Goal: Task Accomplishment & Management: Complete application form

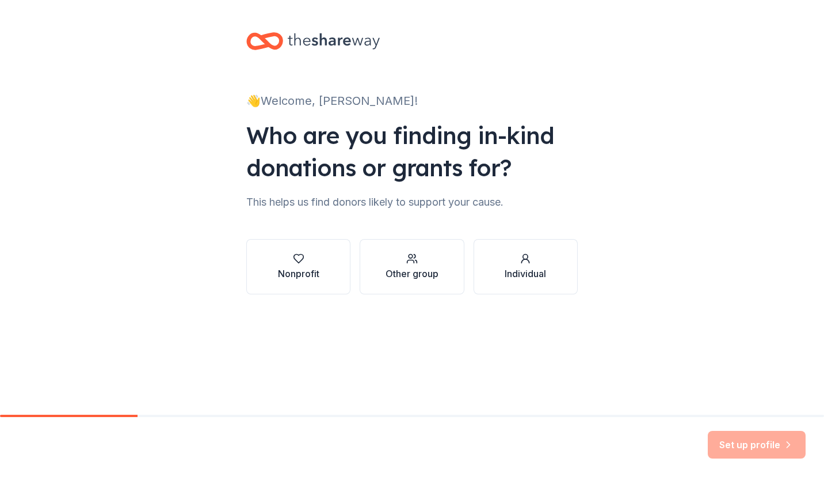
click at [300, 252] on button "Nonprofit" at bounding box center [298, 266] width 104 height 55
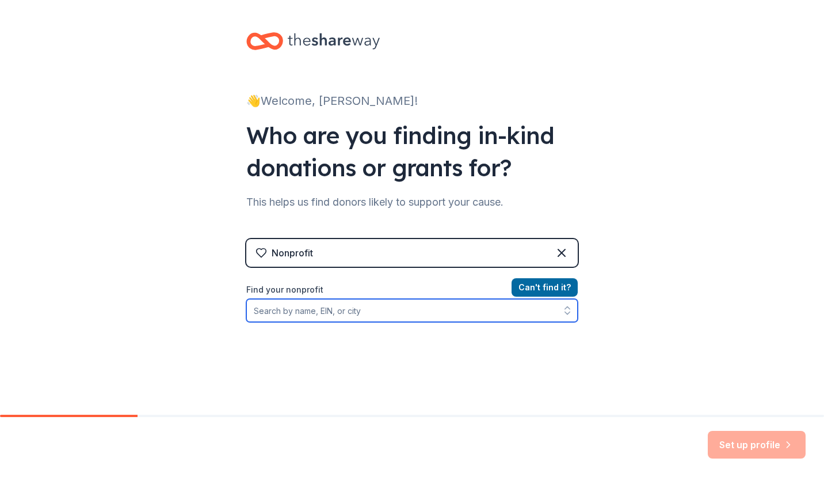
click at [321, 311] on input "Find your nonprofit" at bounding box center [412, 310] width 332 height 23
type input "Venango County 4-H"
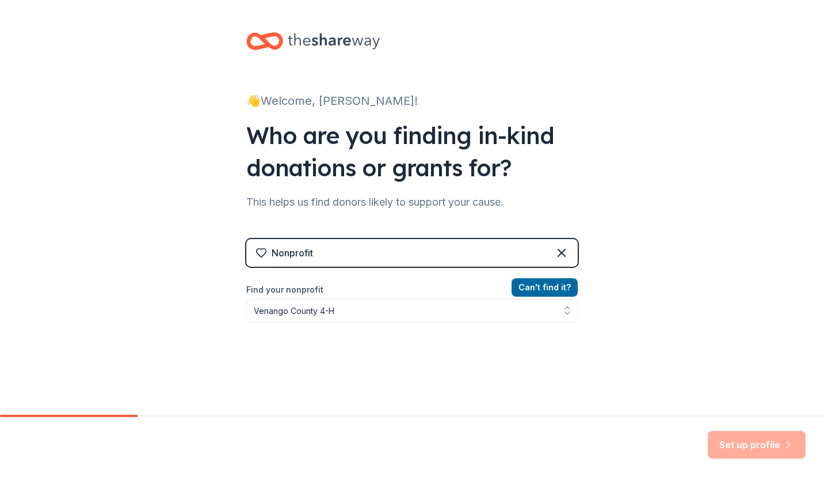
click at [541, 288] on button "Can ' t find it?" at bounding box center [545, 287] width 66 height 18
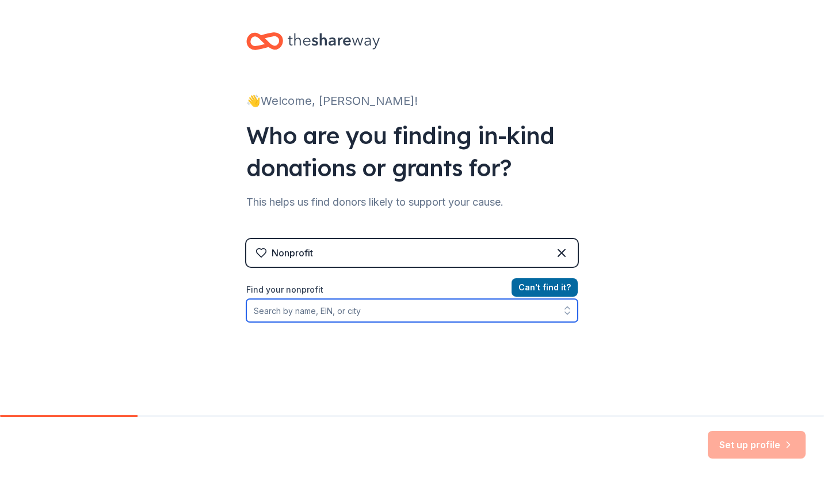
click at [408, 306] on input "Find your nonprofit" at bounding box center [412, 310] width 332 height 23
type input "4-h"
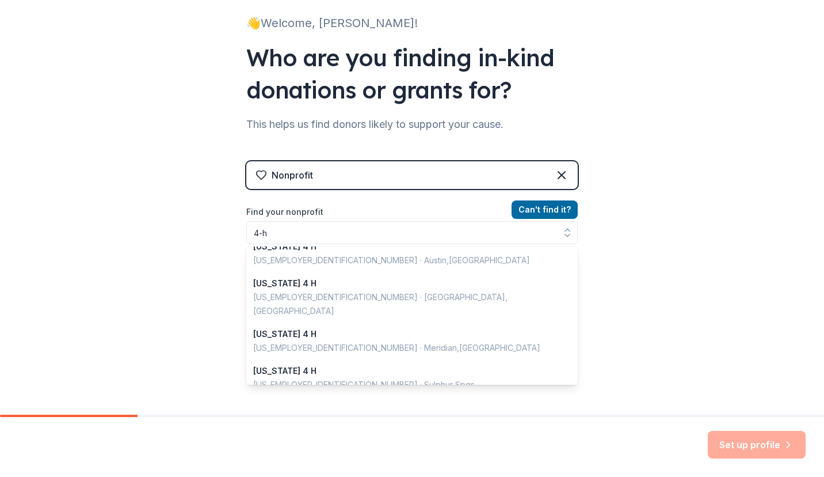
scroll to position [59, 0]
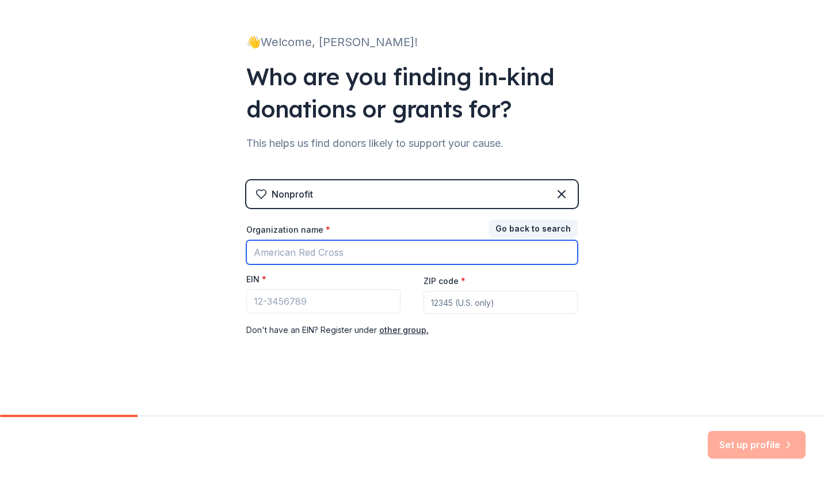
click at [382, 253] on input "Organization name *" at bounding box center [412, 252] width 332 height 24
type input "Venango County 4-H"
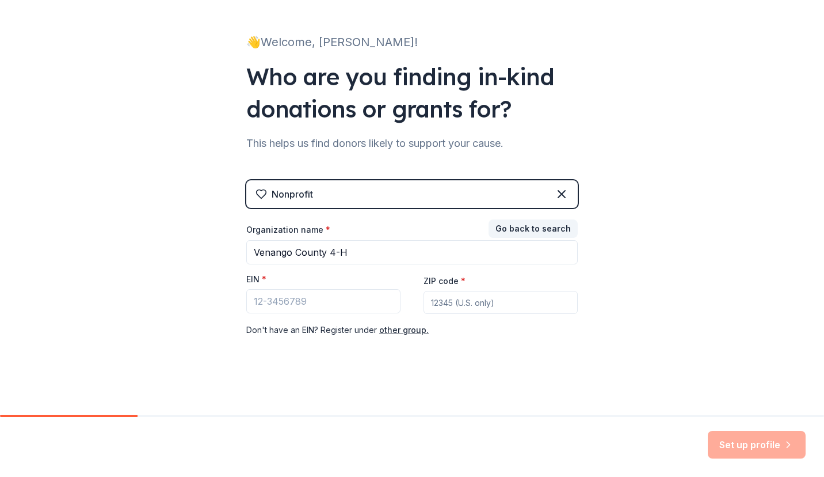
type input "16323"
click at [334, 302] on input "EIN *" at bounding box center [323, 301] width 154 height 24
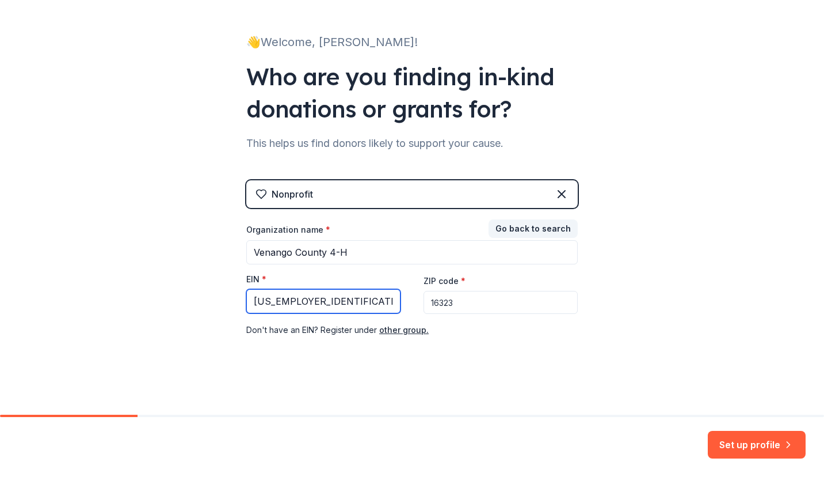
type input "[US_EMPLOYER_IDENTIFICATION_NUMBER]"
click at [737, 442] on button "Set up profile" at bounding box center [757, 445] width 98 height 28
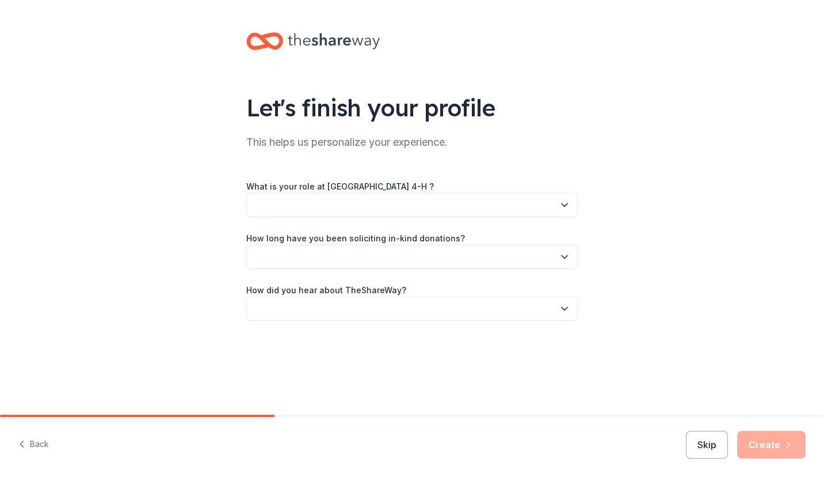
click at [392, 203] on button "button" at bounding box center [412, 205] width 332 height 24
click at [289, 204] on button "button" at bounding box center [412, 205] width 332 height 24
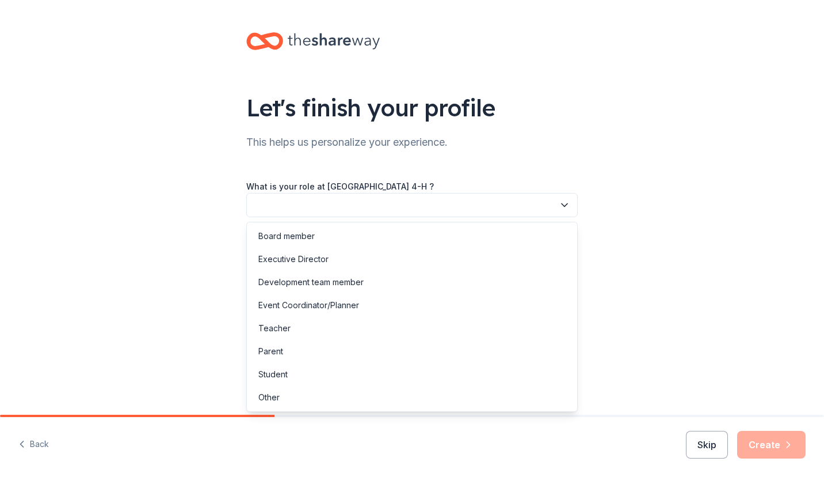
click at [305, 399] on div "Other" at bounding box center [412, 397] width 326 height 23
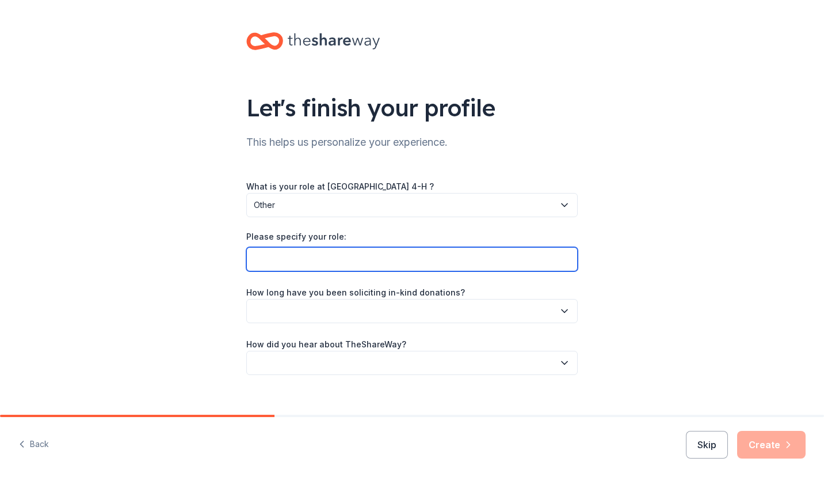
click at [328, 256] on input "Please specify your role:" at bounding box center [412, 259] width 332 height 24
type input "volunteer"
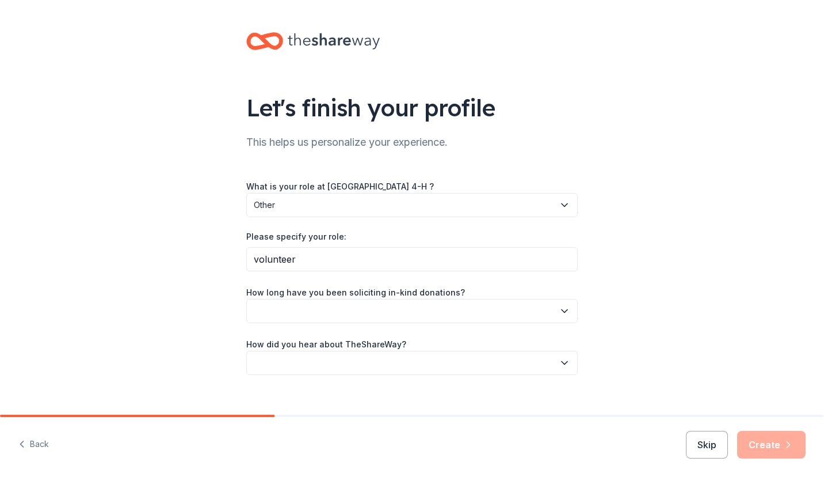
click at [322, 306] on button "button" at bounding box center [412, 311] width 332 height 24
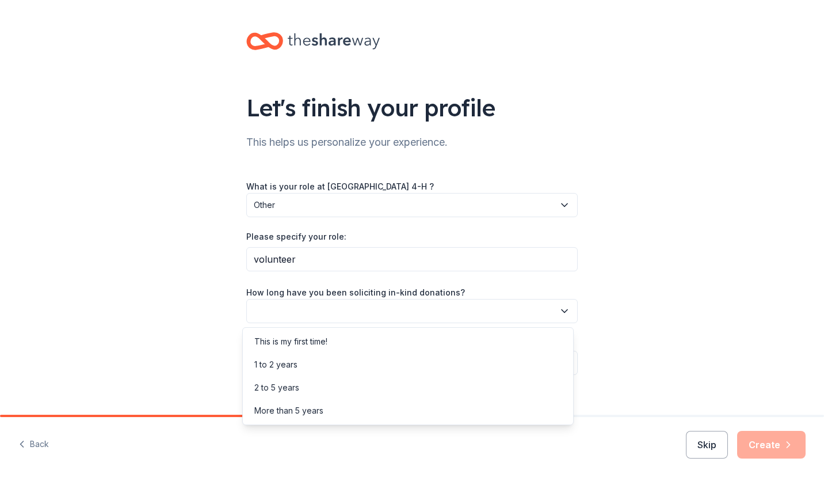
click at [284, 409] on div "More than 5 years" at bounding box center [288, 411] width 69 height 14
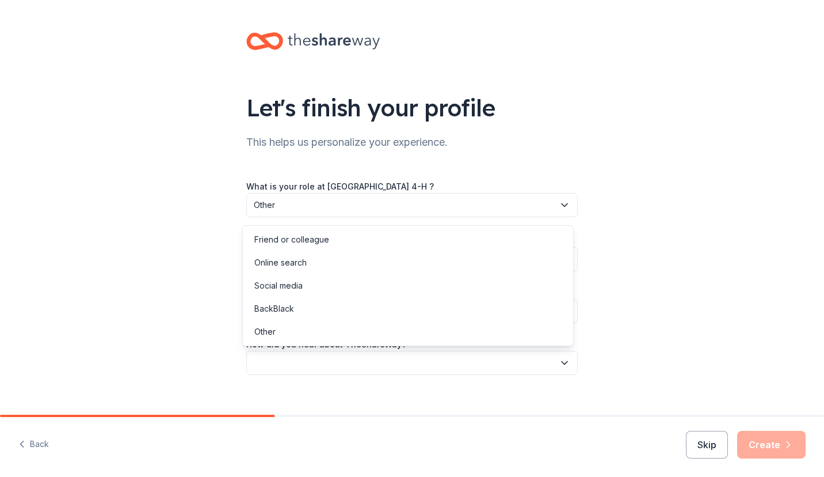
click at [321, 353] on button "button" at bounding box center [412, 363] width 332 height 24
click at [279, 263] on div "Online search" at bounding box center [280, 263] width 52 height 14
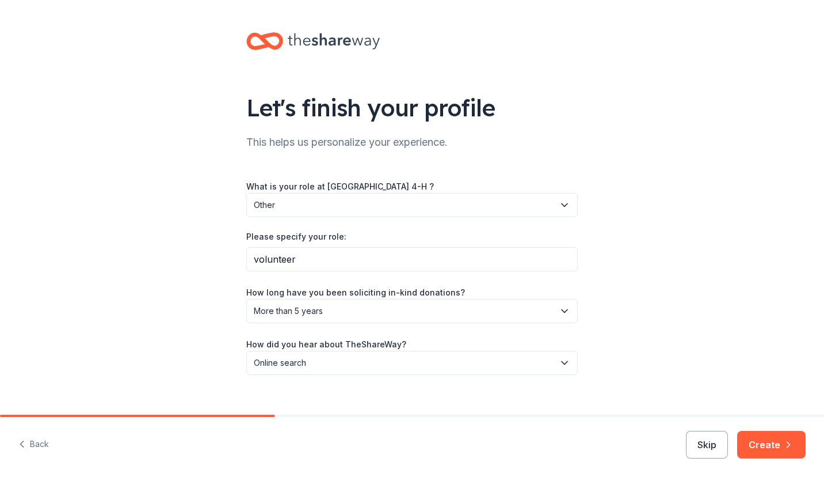
scroll to position [15, 0]
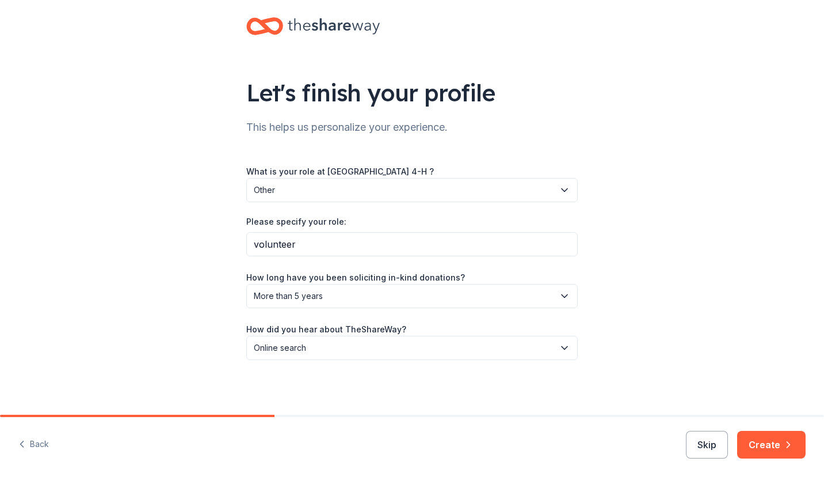
click at [764, 442] on button "Create" at bounding box center [772, 445] width 69 height 28
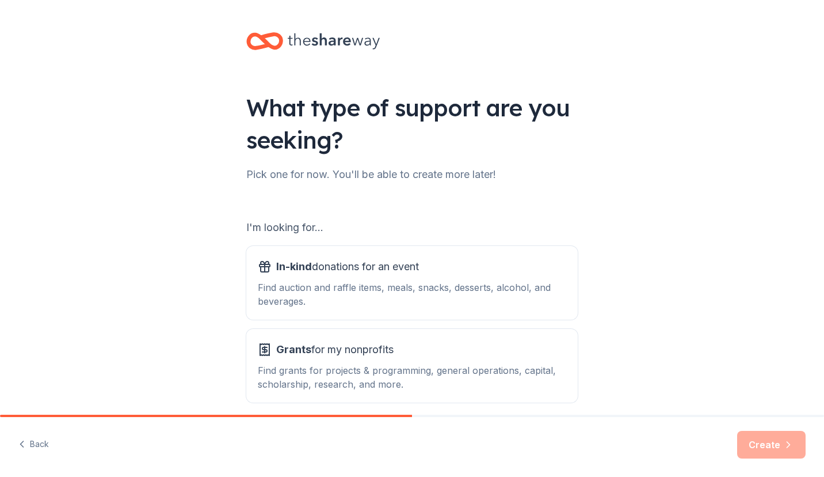
click at [319, 263] on span "In-kind donations for an event" at bounding box center [347, 266] width 143 height 18
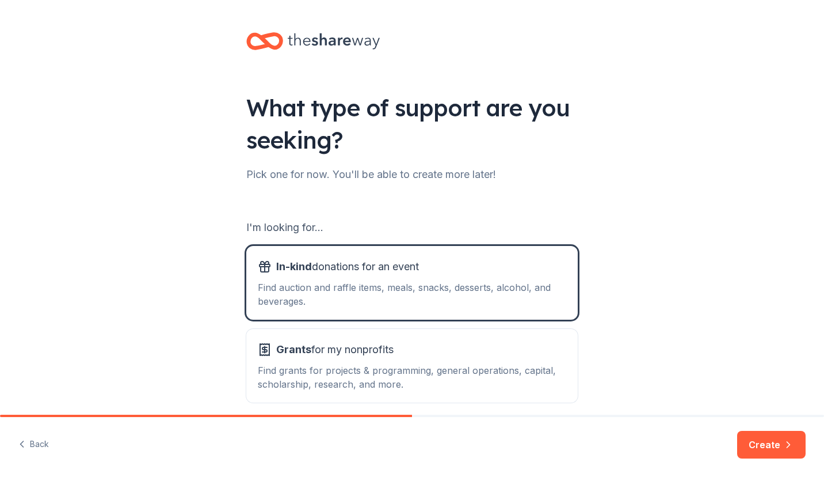
click at [772, 443] on button "Create" at bounding box center [772, 445] width 69 height 28
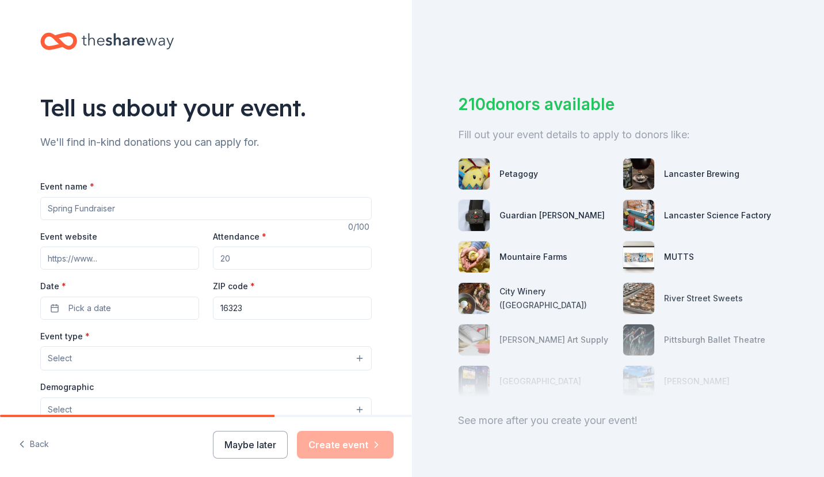
click at [111, 207] on input "Event name *" at bounding box center [206, 208] width 332 height 23
type input "Venango County 4-H Auction"
click at [144, 257] on input "Event website" at bounding box center [119, 257] width 159 height 23
paste input "[URL][DOMAIN_NAME]"
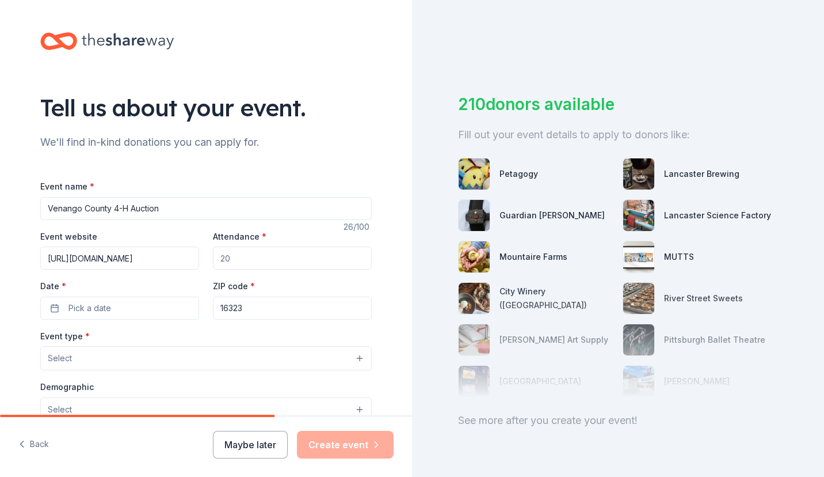
type input "[URL][DOMAIN_NAME]"
click at [229, 255] on input "Attendance *" at bounding box center [292, 257] width 159 height 23
type input "200"
click at [164, 305] on button "Pick a date" at bounding box center [119, 308] width 159 height 23
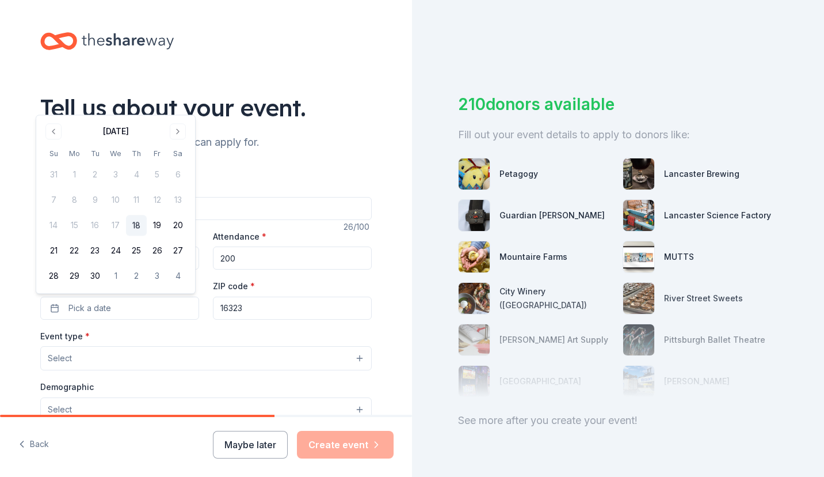
click at [178, 135] on button "Go to next month" at bounding box center [178, 131] width 16 height 16
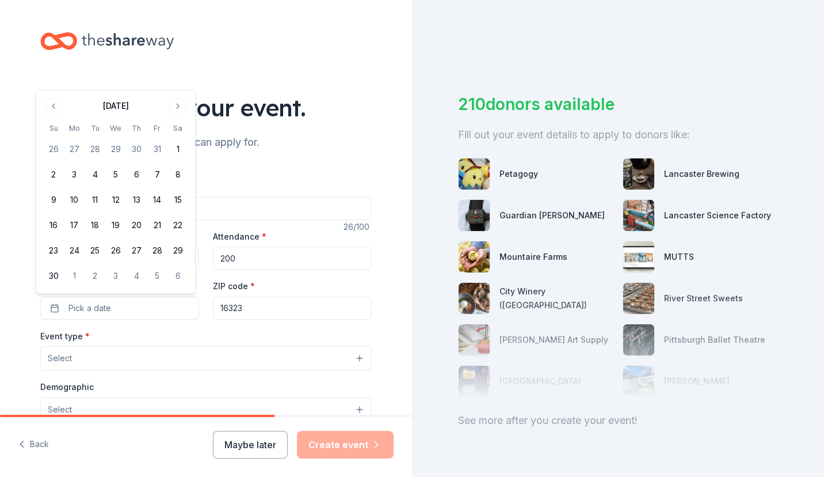
click at [176, 146] on button "1" at bounding box center [178, 149] width 21 height 21
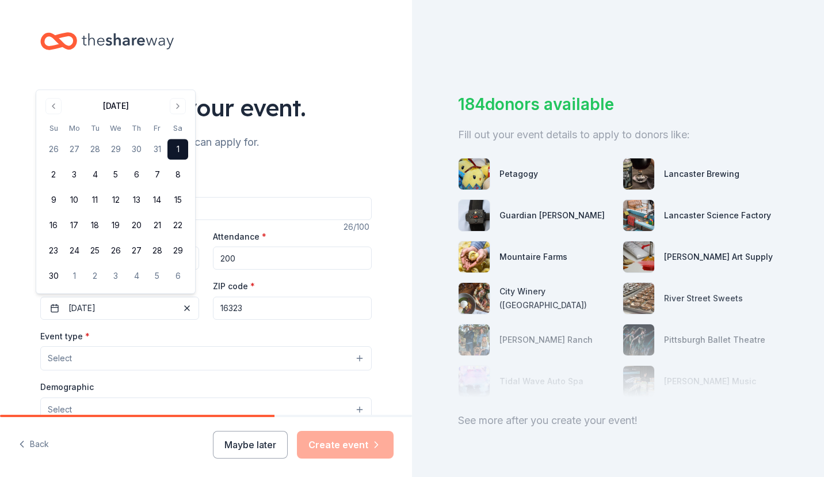
click at [146, 356] on button "Select" at bounding box center [206, 358] width 332 height 24
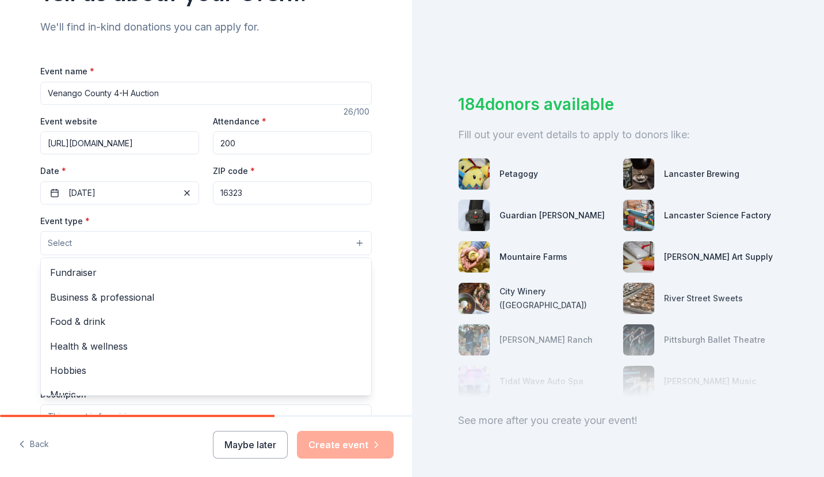
scroll to position [173, 0]
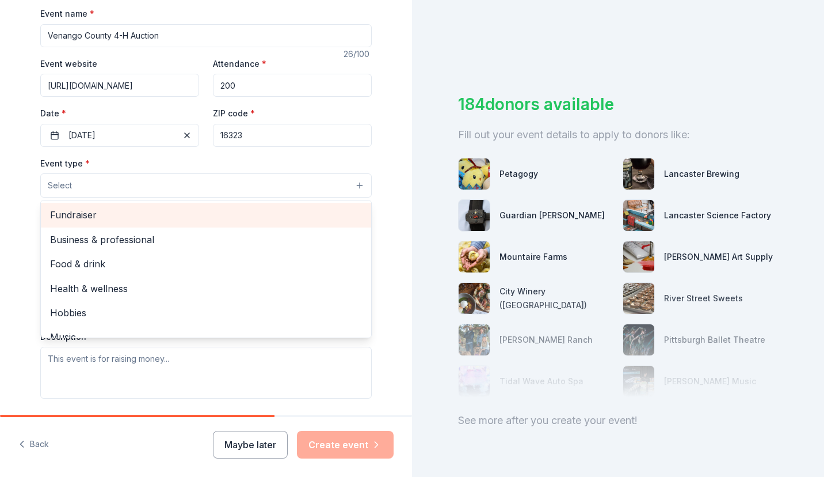
click at [57, 212] on span "Fundraiser" at bounding box center [206, 214] width 312 height 15
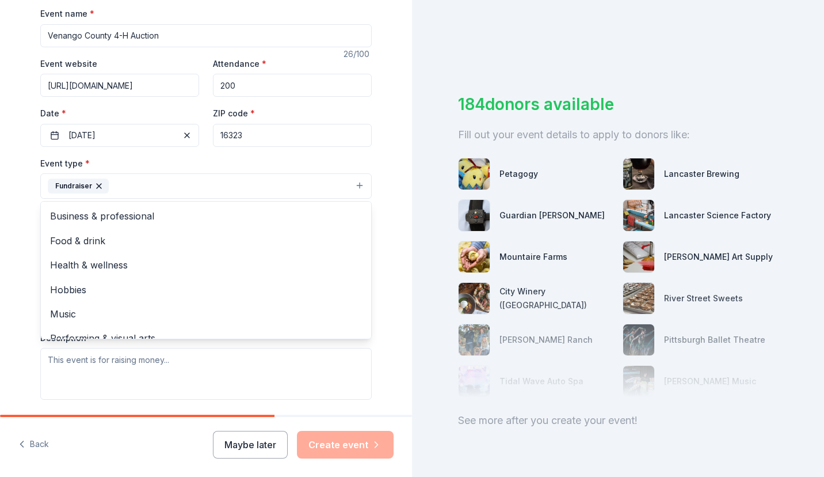
click at [386, 193] on div "Tell us about your event. We'll find in-kind donations you can apply for. Event…" at bounding box center [206, 210] width 412 height 767
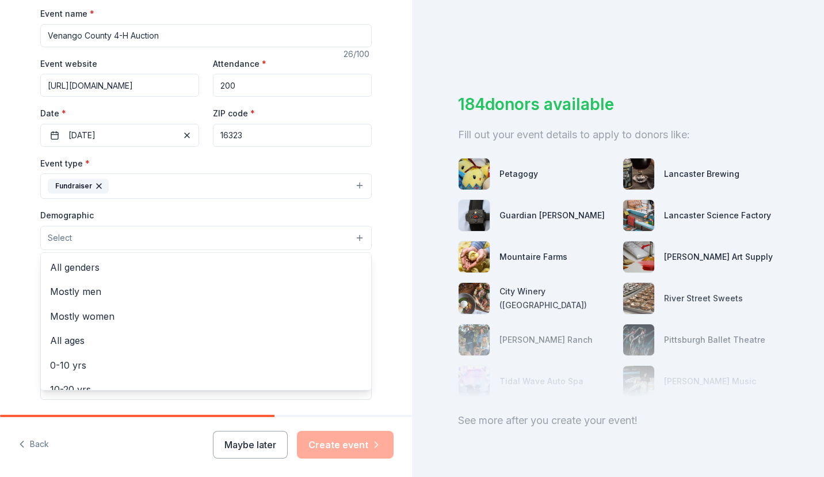
click at [198, 233] on button "Select" at bounding box center [206, 238] width 332 height 24
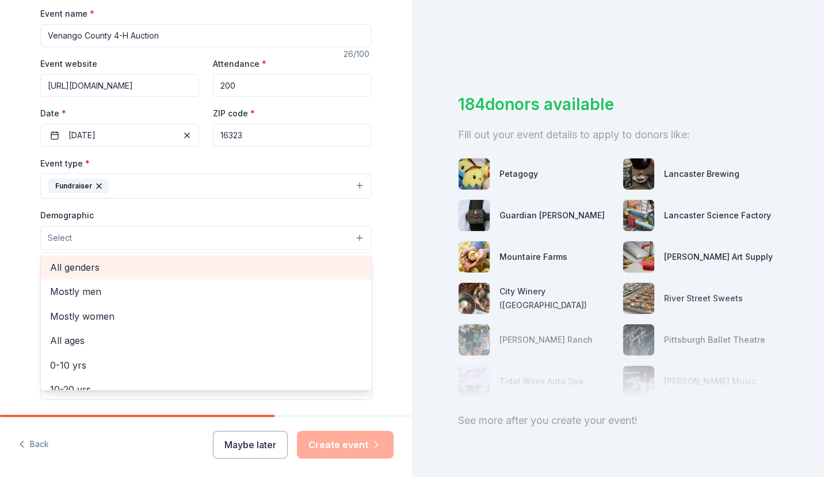
click at [172, 265] on span "All genders" at bounding box center [206, 267] width 312 height 15
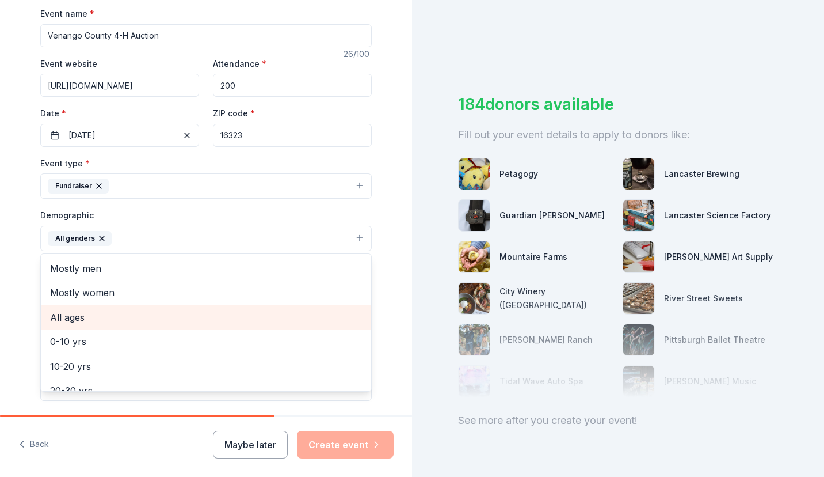
click at [113, 311] on span "All ages" at bounding box center [206, 317] width 312 height 15
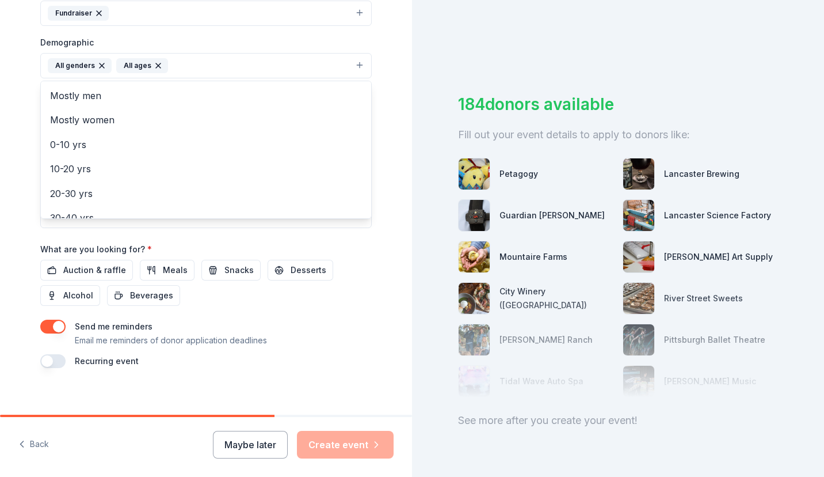
scroll to position [351, 0]
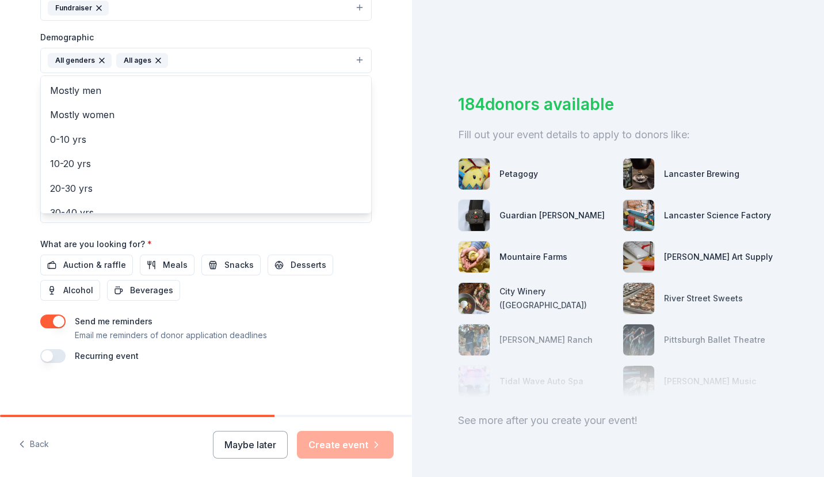
click at [92, 258] on div "Event name * [GEOGRAPHIC_DATA] 4-H Auction 26 /100 Event website [URL][DOMAIN_N…" at bounding box center [206, 95] width 332 height 534
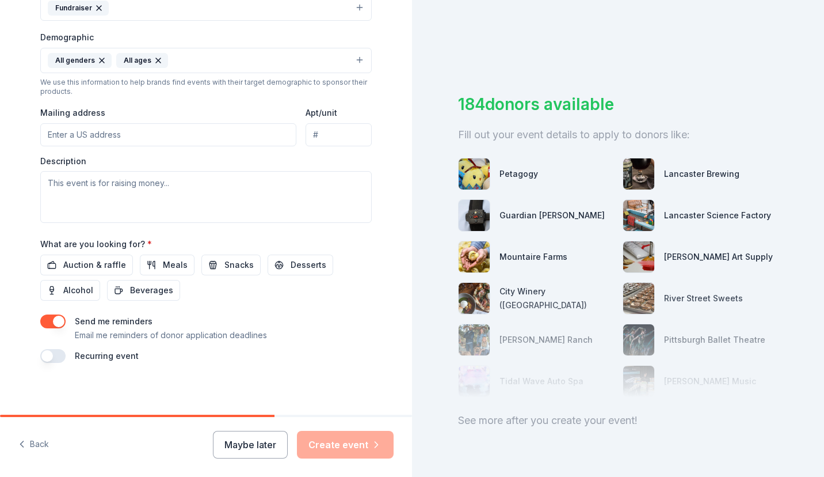
click at [124, 132] on input "Mailing address" at bounding box center [168, 134] width 256 height 23
type input "[STREET_ADDRESS][PERSON_NAME][PERSON_NAME]"
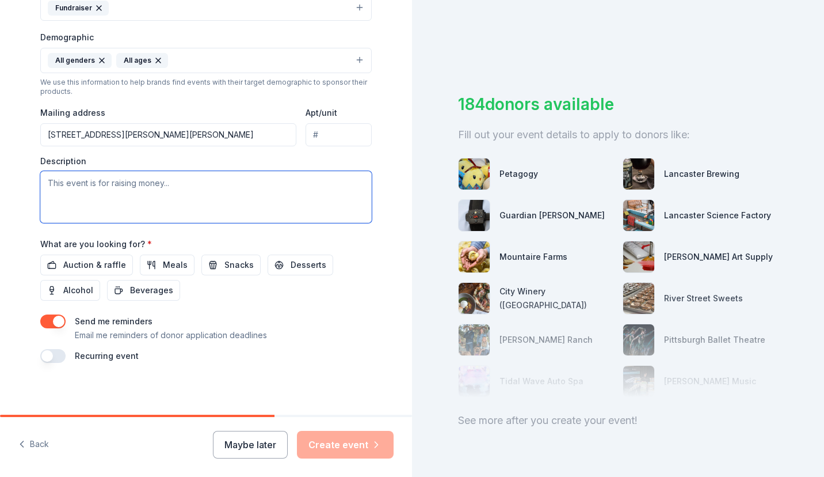
click at [171, 183] on textarea at bounding box center [206, 197] width 332 height 52
click at [114, 187] on textarea at bounding box center [206, 197] width 332 height 52
paste textarea "[GEOGRAPHIC_DATA] [US_STATE] 4-H has an annual live benefit auction to raise fu…"
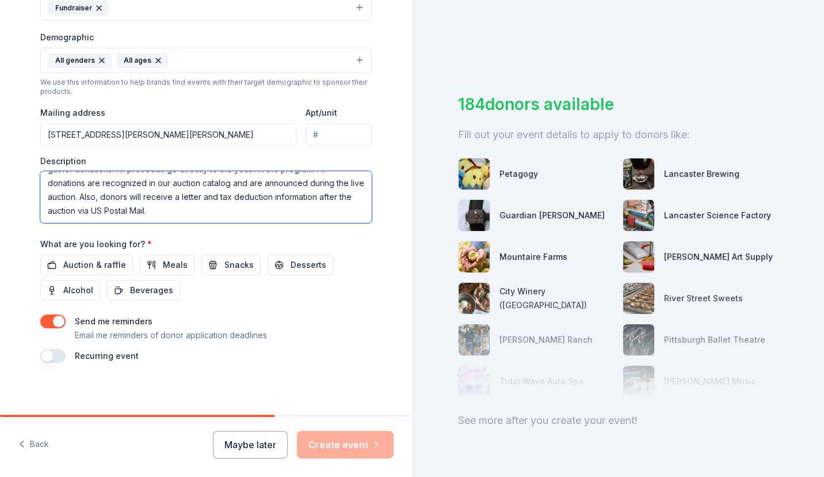
scroll to position [97, 0]
type textarea "[GEOGRAPHIC_DATA] [US_STATE] 4-H has an annual live benefit auction to raise fu…"
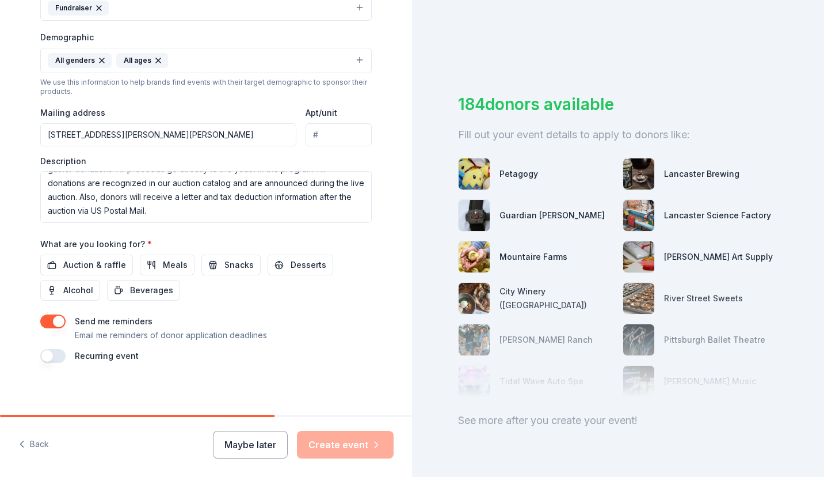
click at [102, 261] on span "Auction & raffle" at bounding box center [94, 265] width 63 height 14
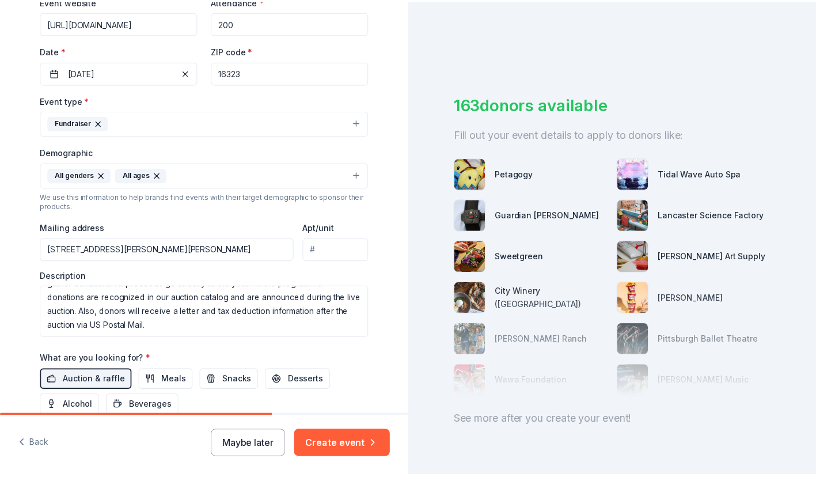
scroll to position [351, 0]
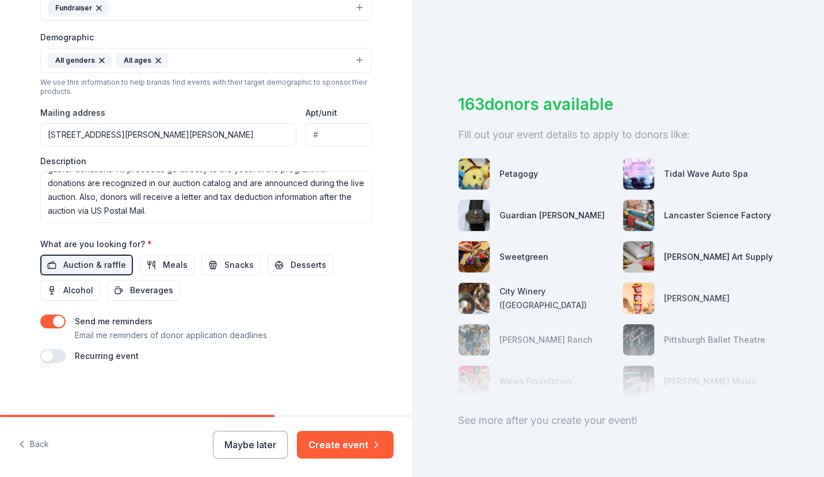
click at [351, 442] on button "Create event" at bounding box center [345, 445] width 97 height 28
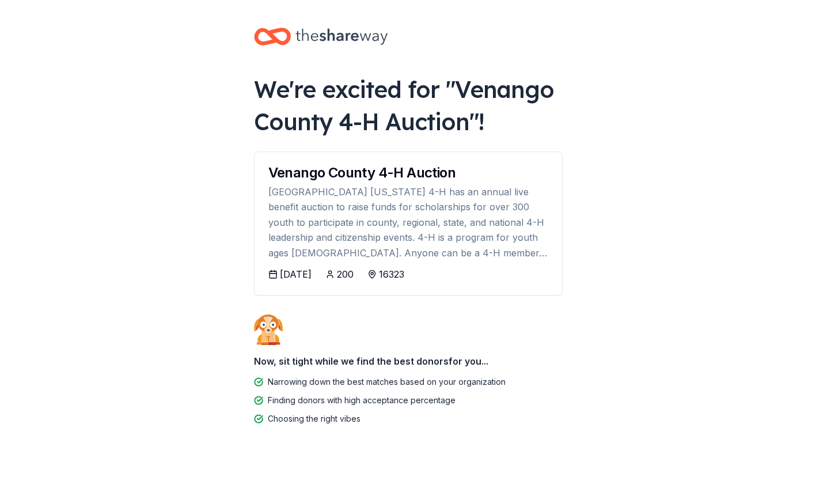
scroll to position [24, 0]
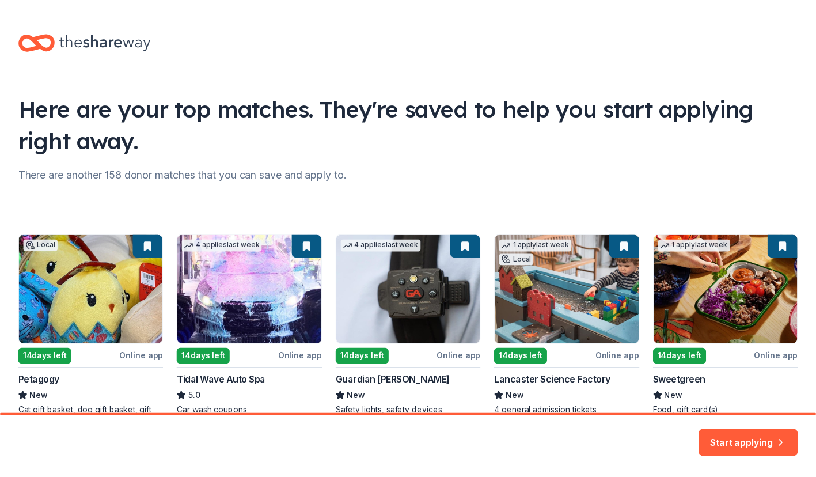
scroll to position [58, 0]
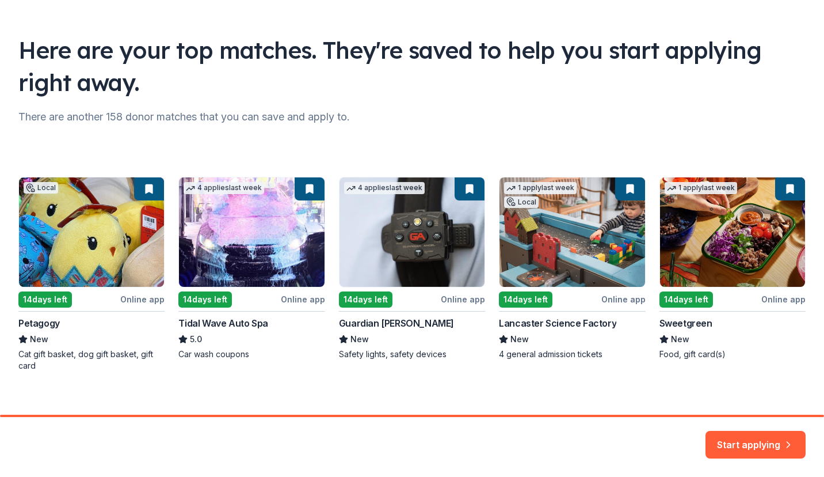
click at [547, 266] on div "Local 14 days left Online app Petagogy New Cat gift basket, dog gift basket, gi…" at bounding box center [412, 274] width 788 height 195
click at [626, 298] on div "Local 14 days left Online app Petagogy New Cat gift basket, dog gift basket, gi…" at bounding box center [412, 274] width 788 height 195
click at [558, 322] on div "Local 14 days left Online app Petagogy New Cat gift basket, dog gift basket, gi…" at bounding box center [412, 274] width 788 height 195
click at [557, 322] on div "Local 14 days left Online app Petagogy New Cat gift basket, dog gift basket, gi…" at bounding box center [412, 274] width 788 height 195
click at [753, 441] on button "Start applying" at bounding box center [756, 442] width 100 height 28
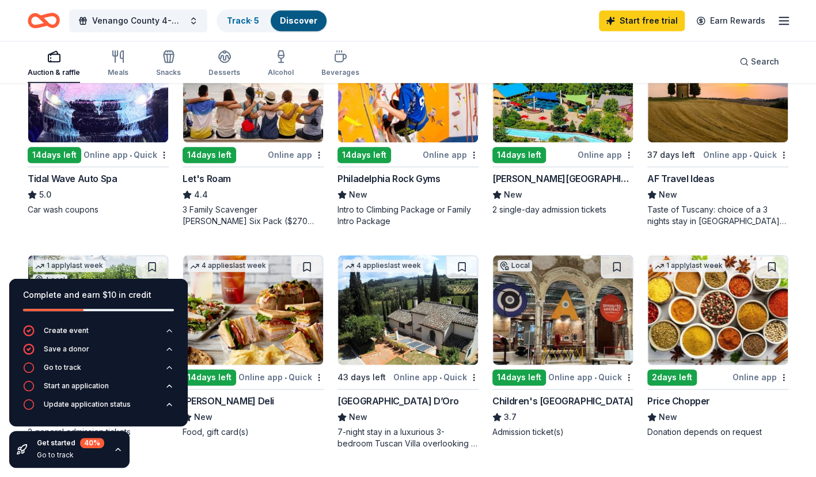
scroll to position [567, 0]
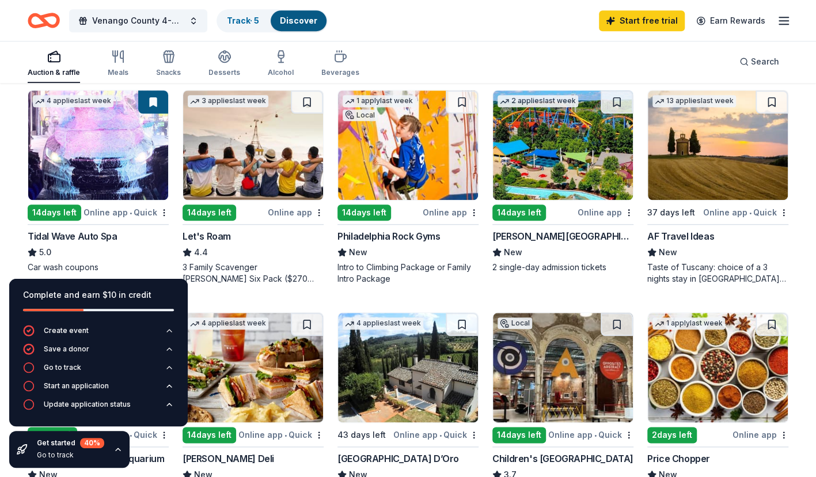
click at [609, 205] on div "Online app" at bounding box center [605, 212] width 56 height 14
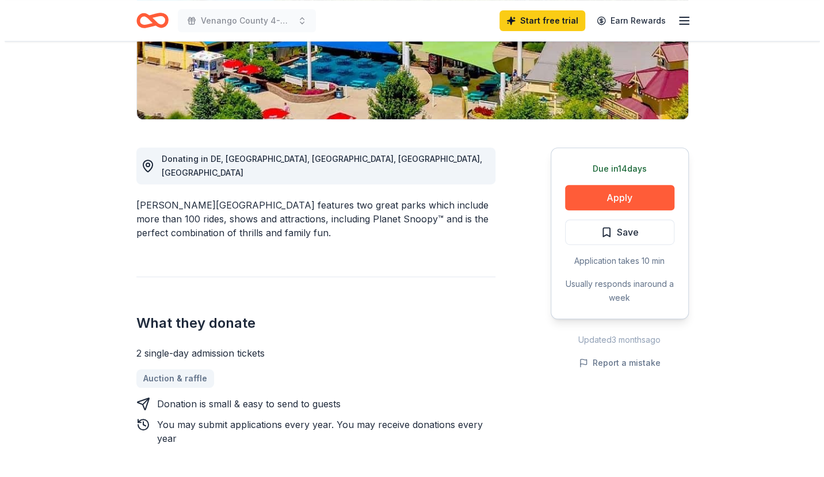
scroll to position [288, 0]
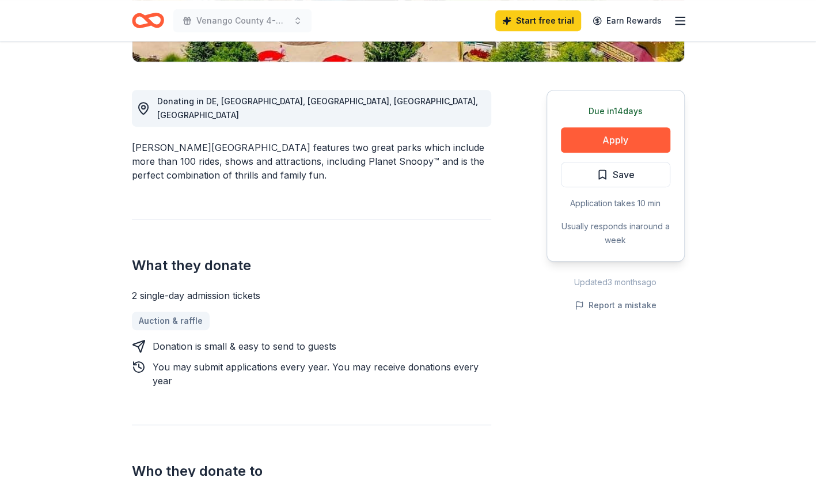
click at [617, 139] on button "Apply" at bounding box center [615, 139] width 109 height 25
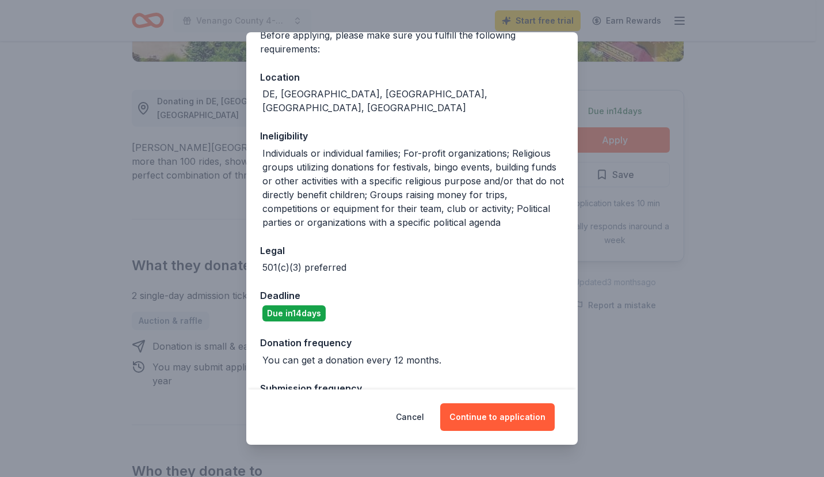
scroll to position [123, 0]
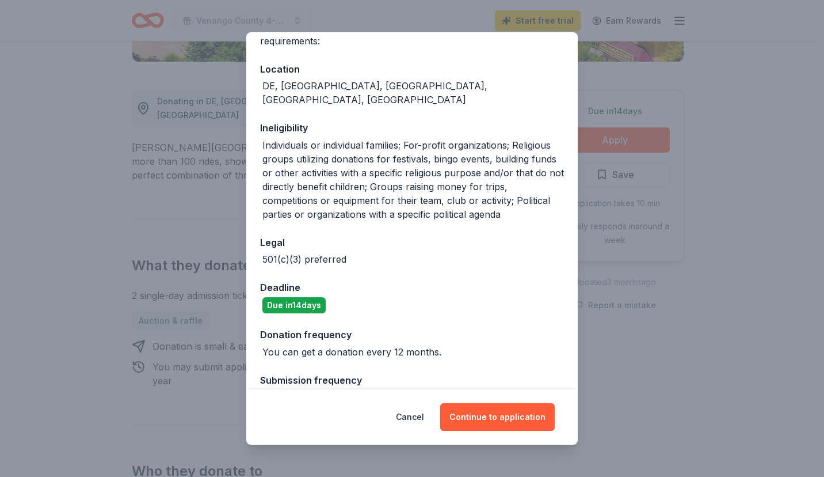
click at [511, 417] on button "Continue to application" at bounding box center [497, 417] width 115 height 28
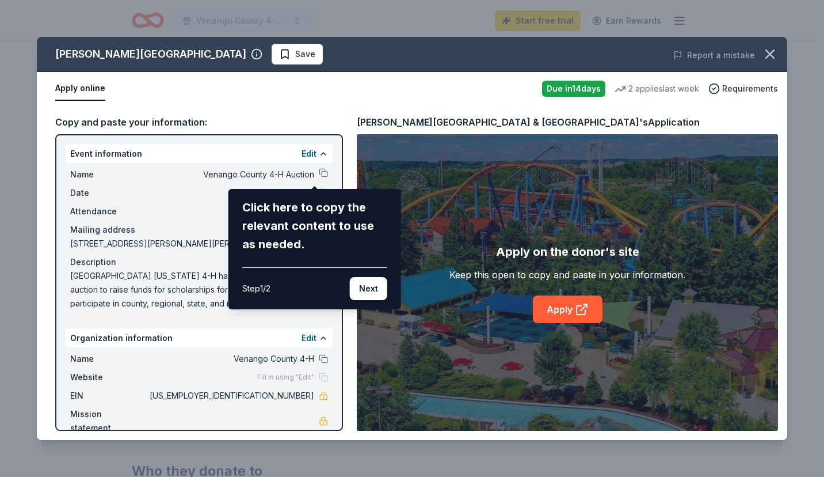
click at [557, 306] on div "Dorney Park & Wildwater Kingdom Save Report a mistake Apply online Due in 14 da…" at bounding box center [412, 238] width 751 height 403
click at [367, 281] on button "Next" at bounding box center [368, 288] width 37 height 23
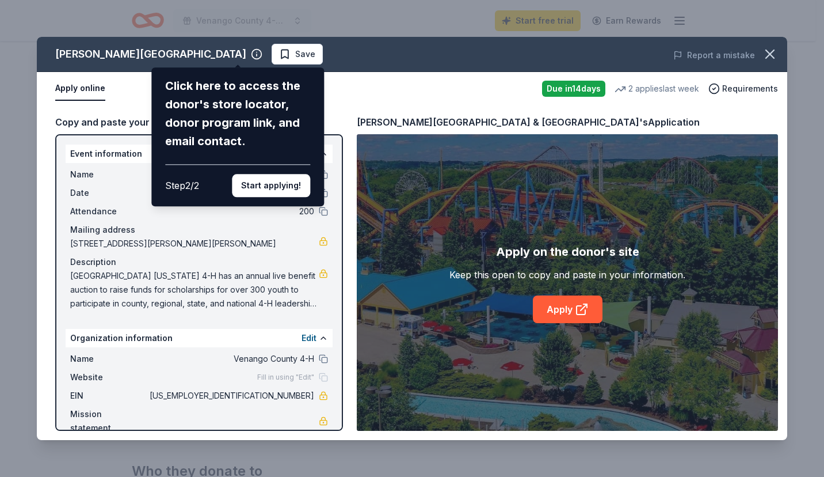
click at [290, 186] on button "Start applying!" at bounding box center [271, 185] width 78 height 23
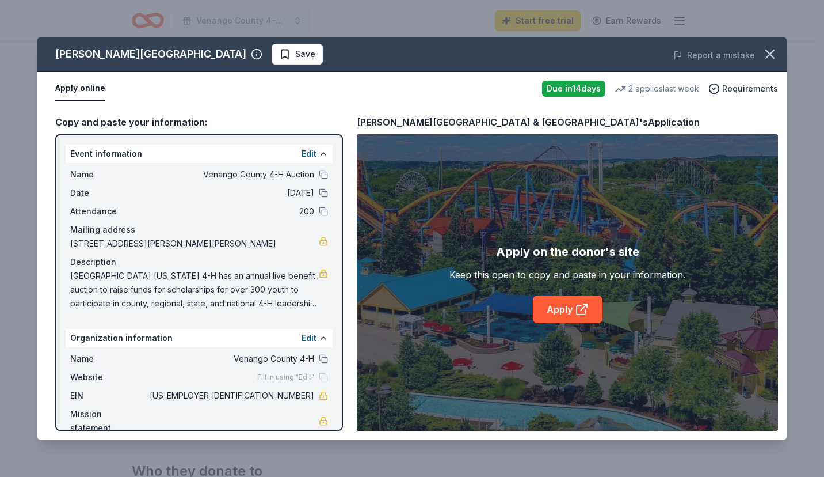
click at [553, 305] on link "Apply" at bounding box center [568, 309] width 70 height 28
